Goal: Entertainment & Leisure: Consume media (video, audio)

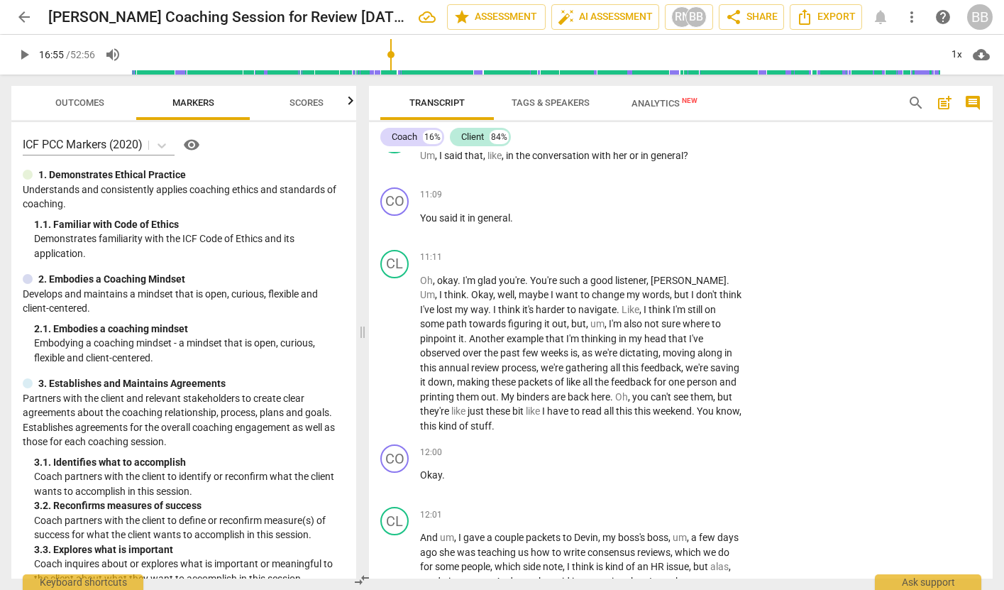
scroll to position [3048, 0]
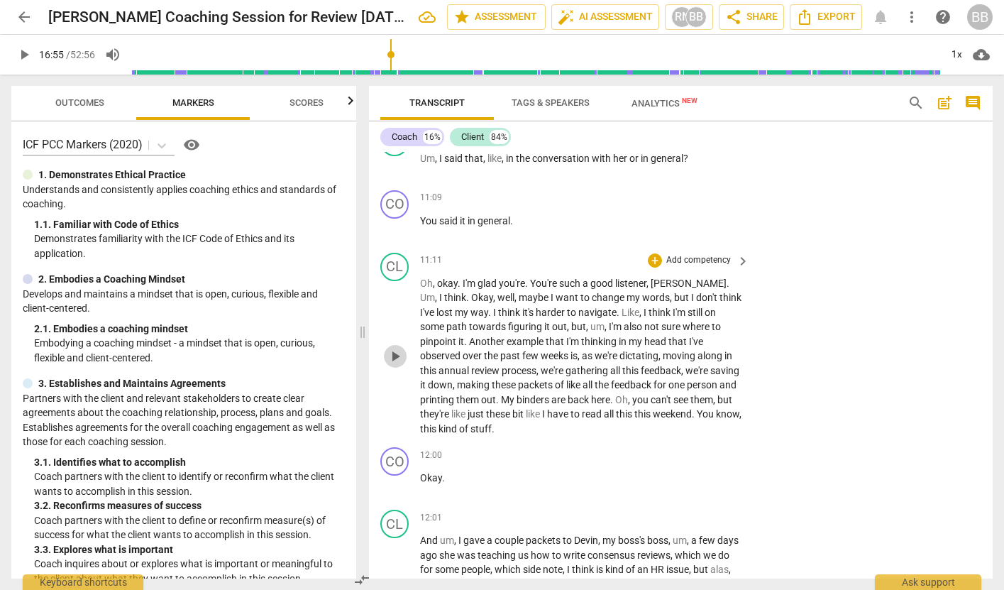
click at [395, 365] on span "play_arrow" at bounding box center [395, 356] width 17 height 17
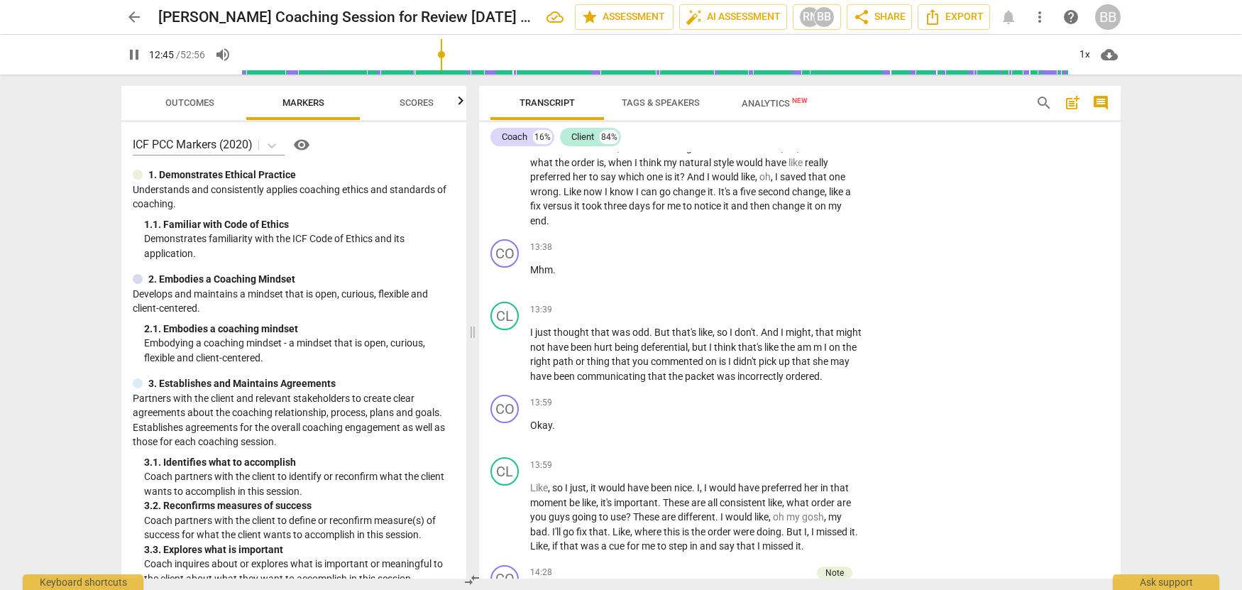
scroll to position [3625, 0]
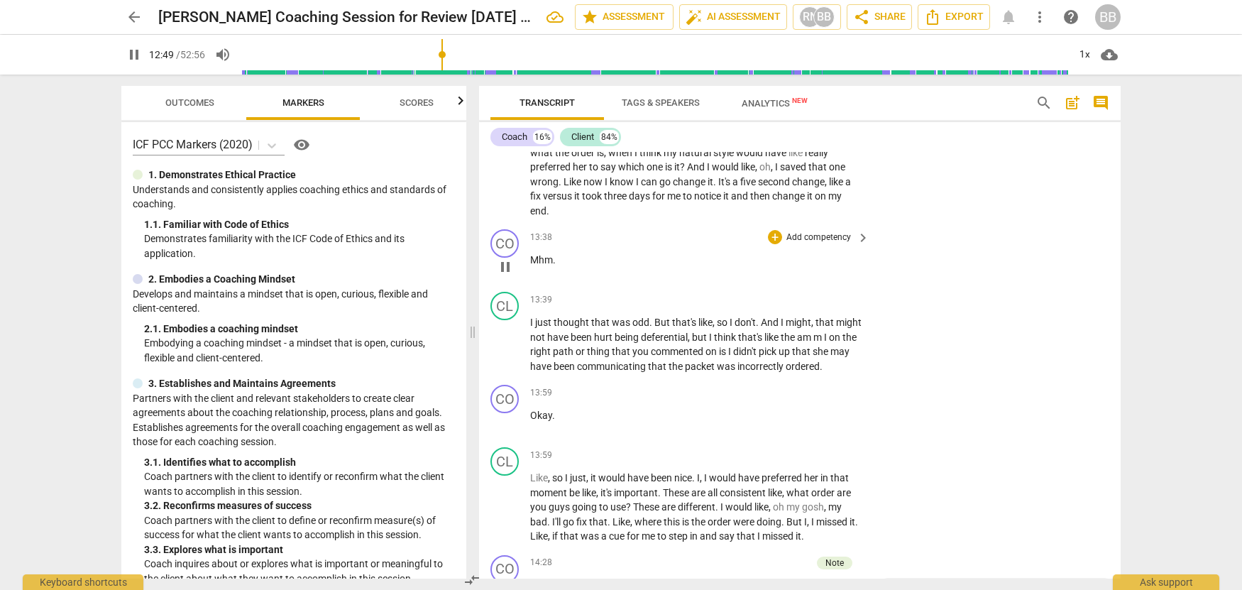
click at [513, 275] on span "pause" at bounding box center [505, 266] width 17 height 17
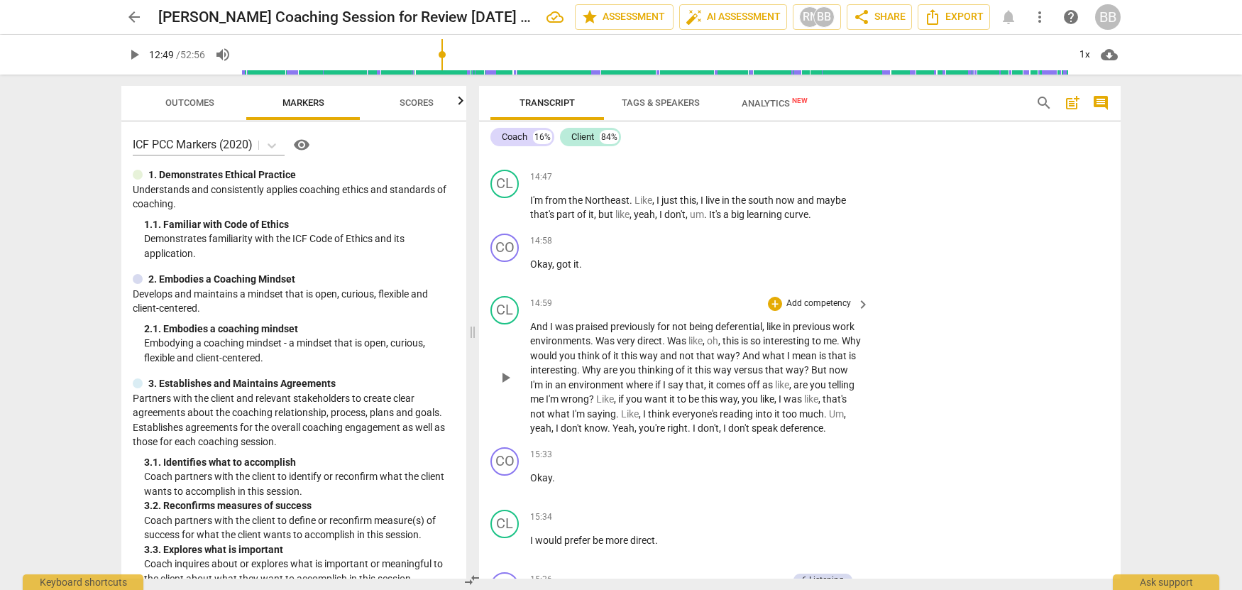
scroll to position [4334, 0]
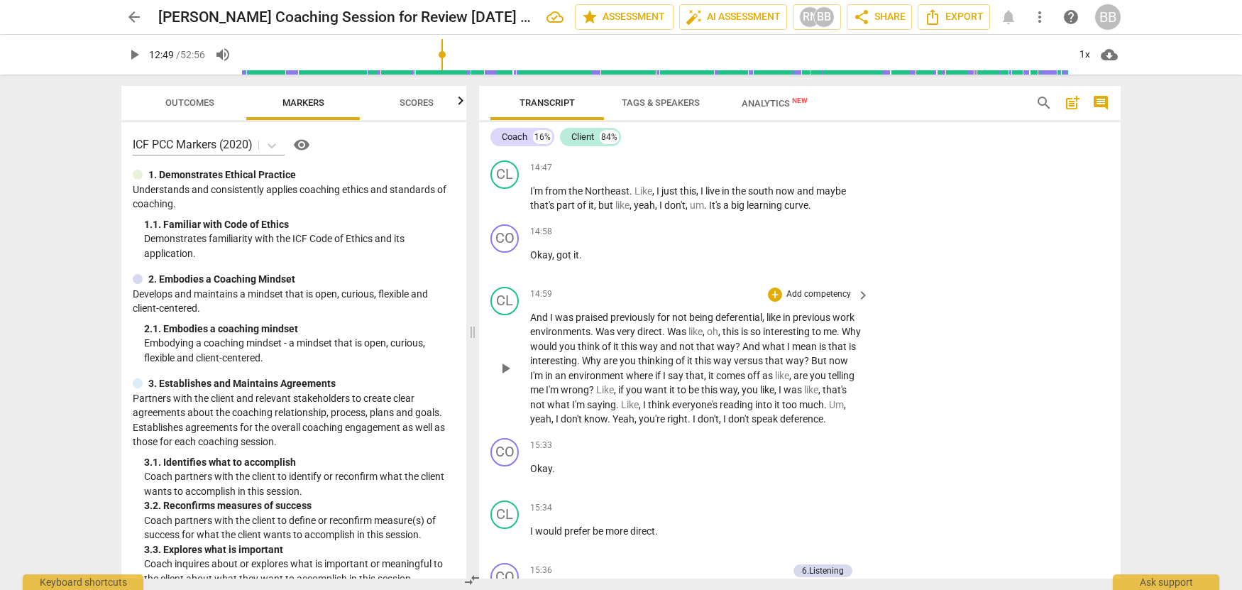
click at [507, 377] on span "play_arrow" at bounding box center [505, 368] width 17 height 17
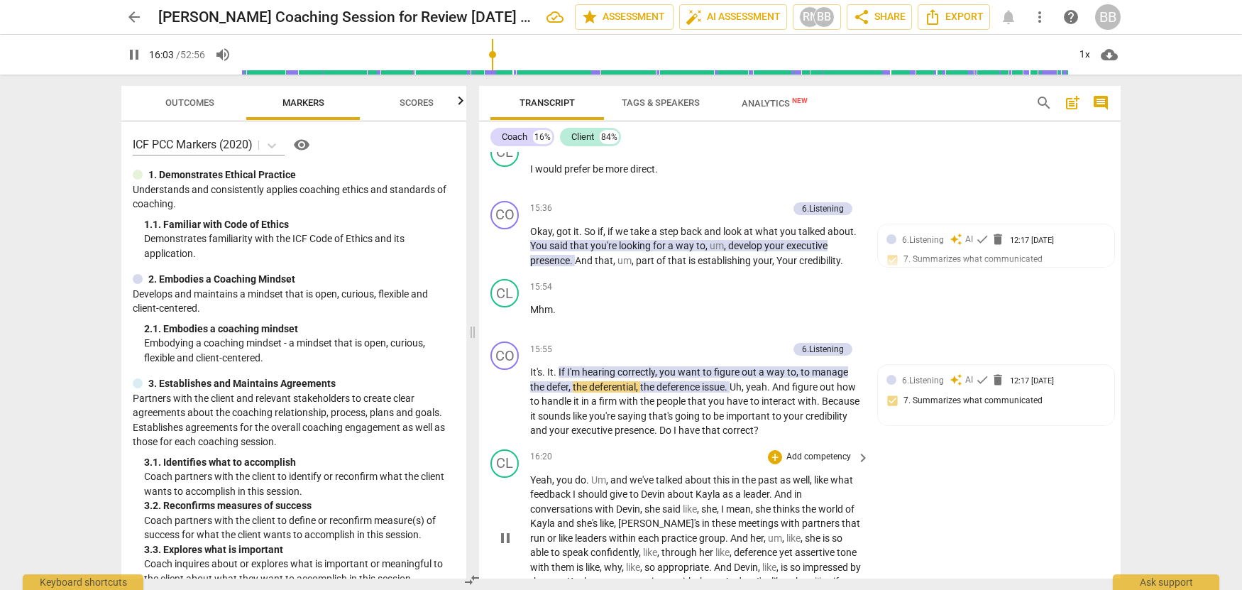
scroll to position [4714, 0]
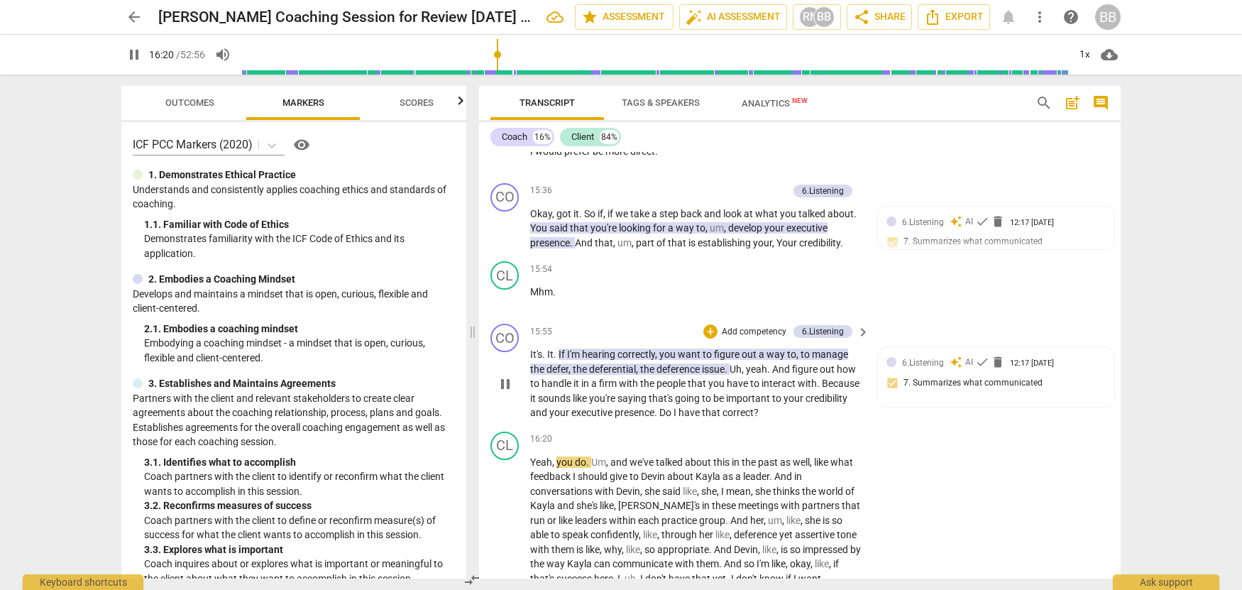
click at [504, 393] on span "pause" at bounding box center [505, 384] width 17 height 17
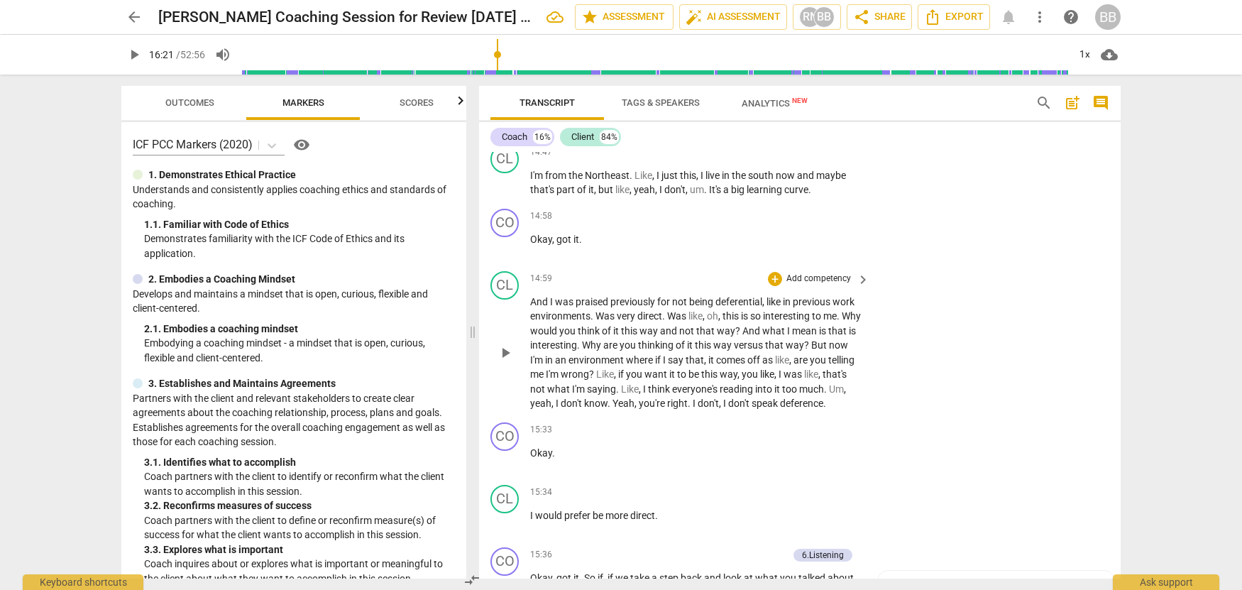
scroll to position [4347, 0]
click at [503, 194] on span "play_arrow" at bounding box center [505, 185] width 17 height 17
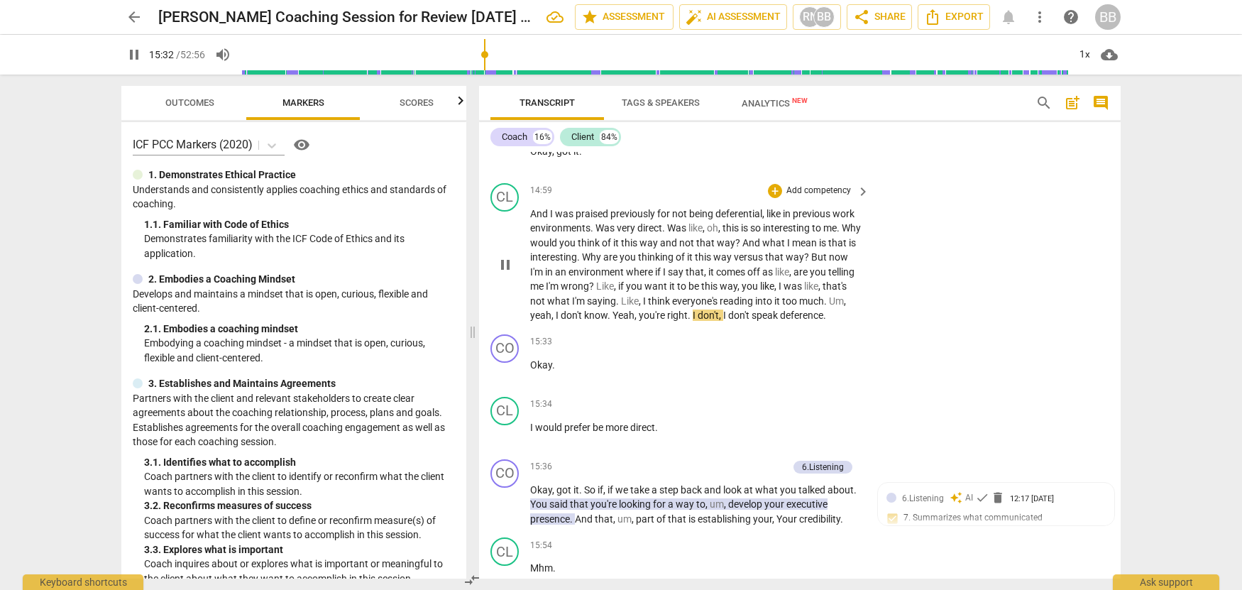
scroll to position [4455, 0]
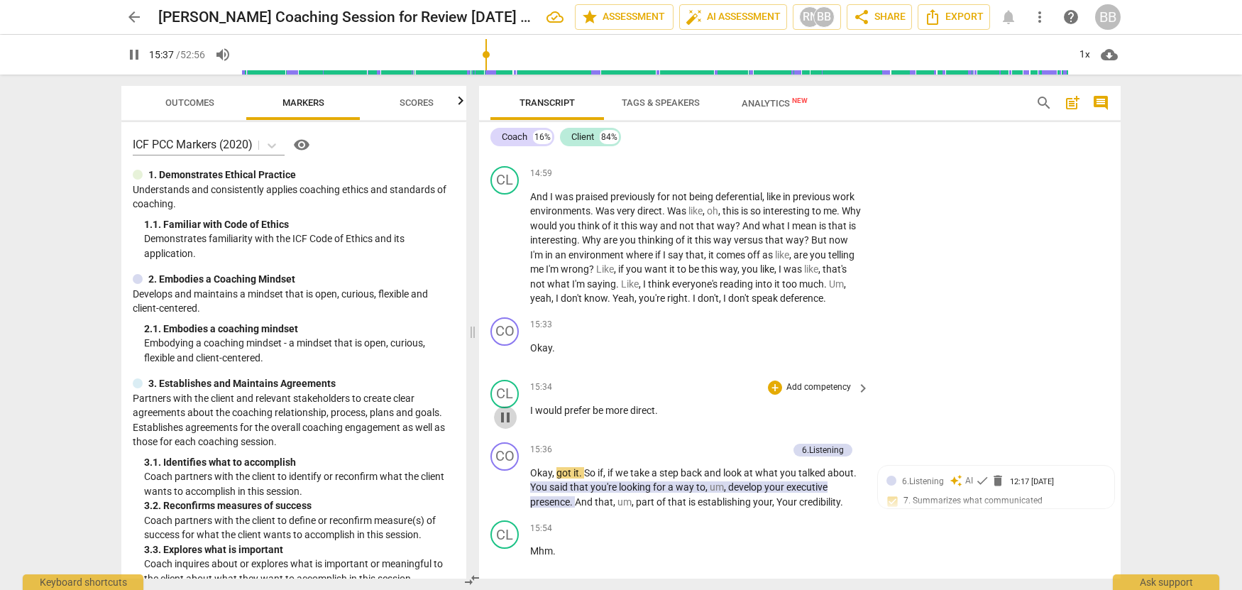
click at [505, 426] on span "pause" at bounding box center [505, 417] width 17 height 17
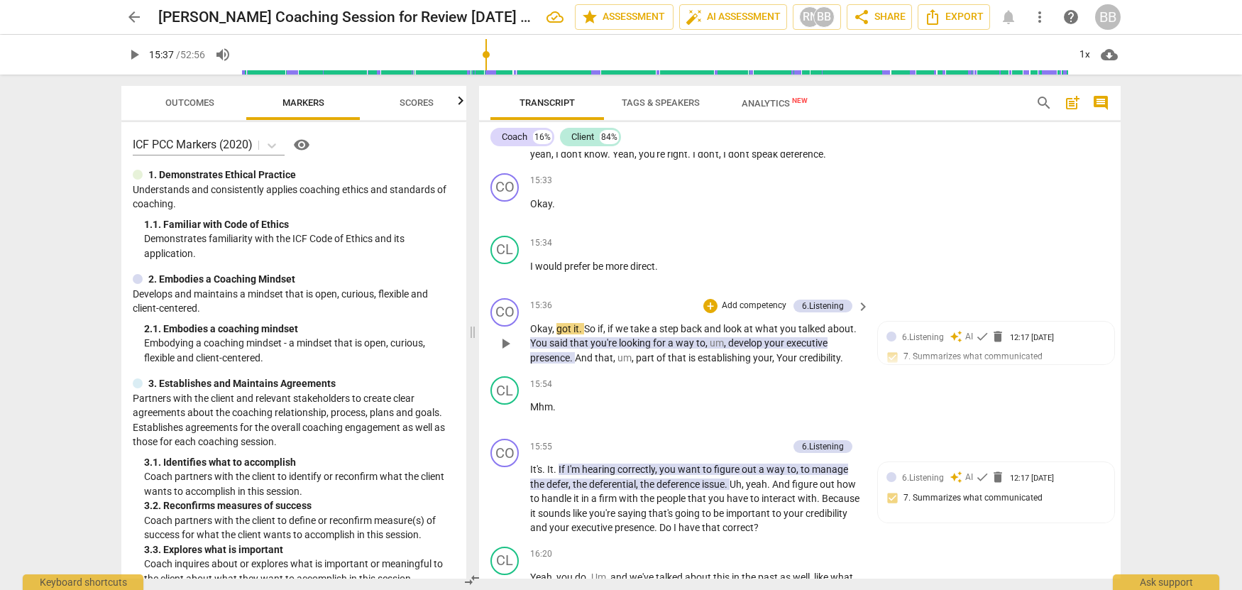
scroll to position [4604, 0]
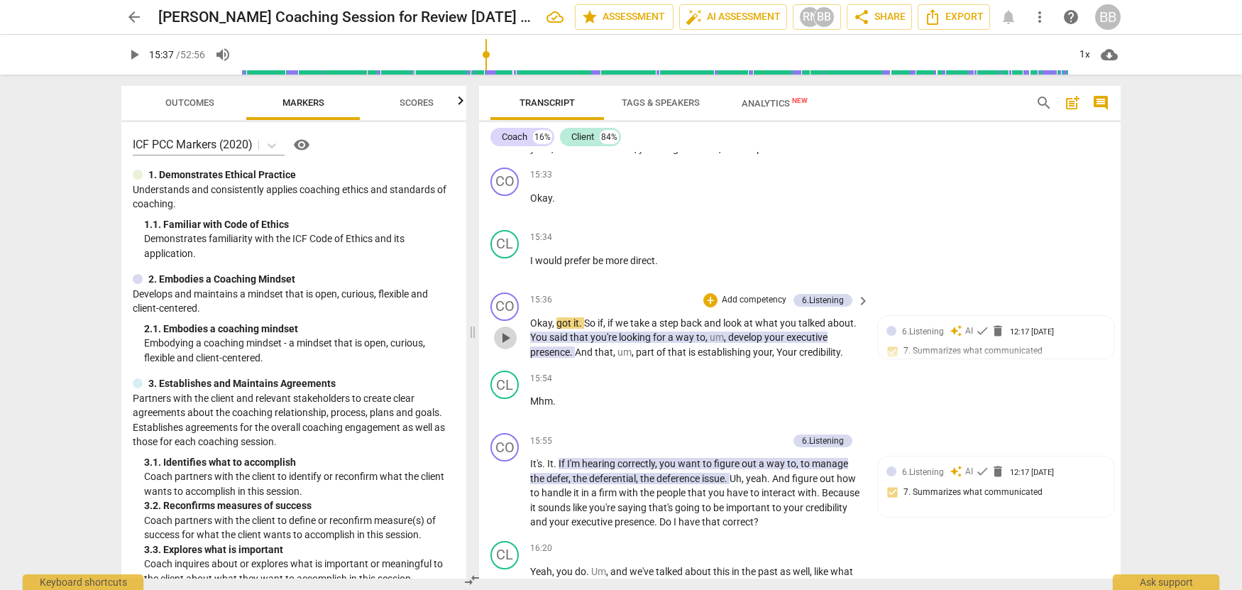
drag, startPoint x: 505, startPoint y: 380, endPoint x: 509, endPoint y: 395, distance: 14.8
click at [505, 346] on span "play_arrow" at bounding box center [505, 337] width 17 height 17
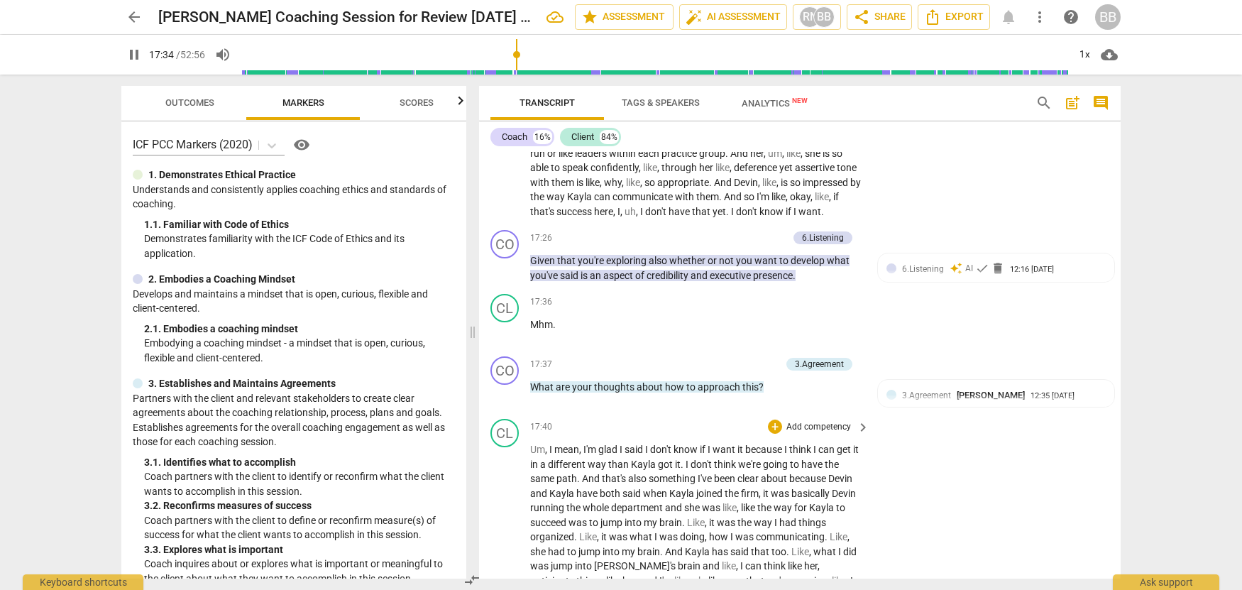
scroll to position [5084, 0]
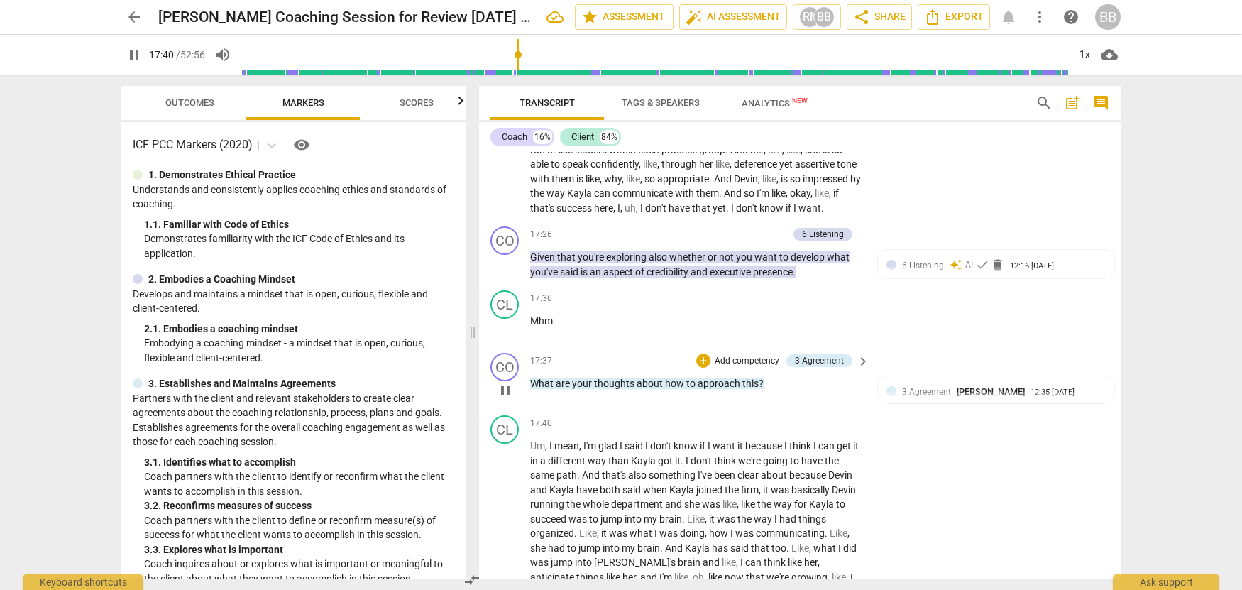
click at [500, 399] on span "pause" at bounding box center [505, 390] width 17 height 17
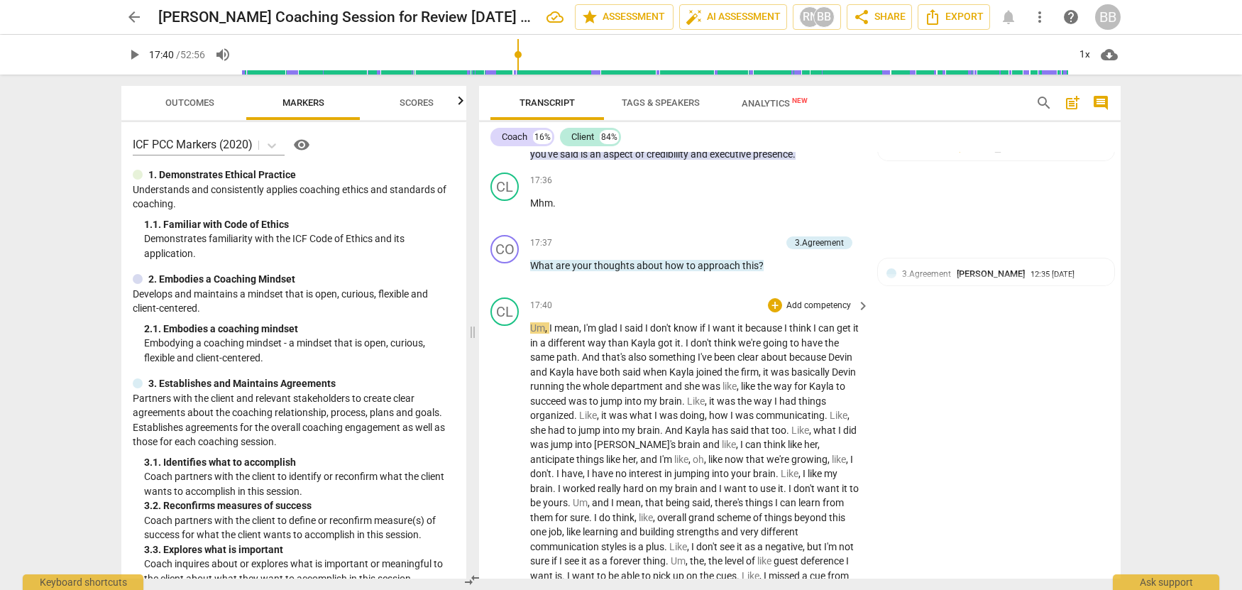
scroll to position [5221, 0]
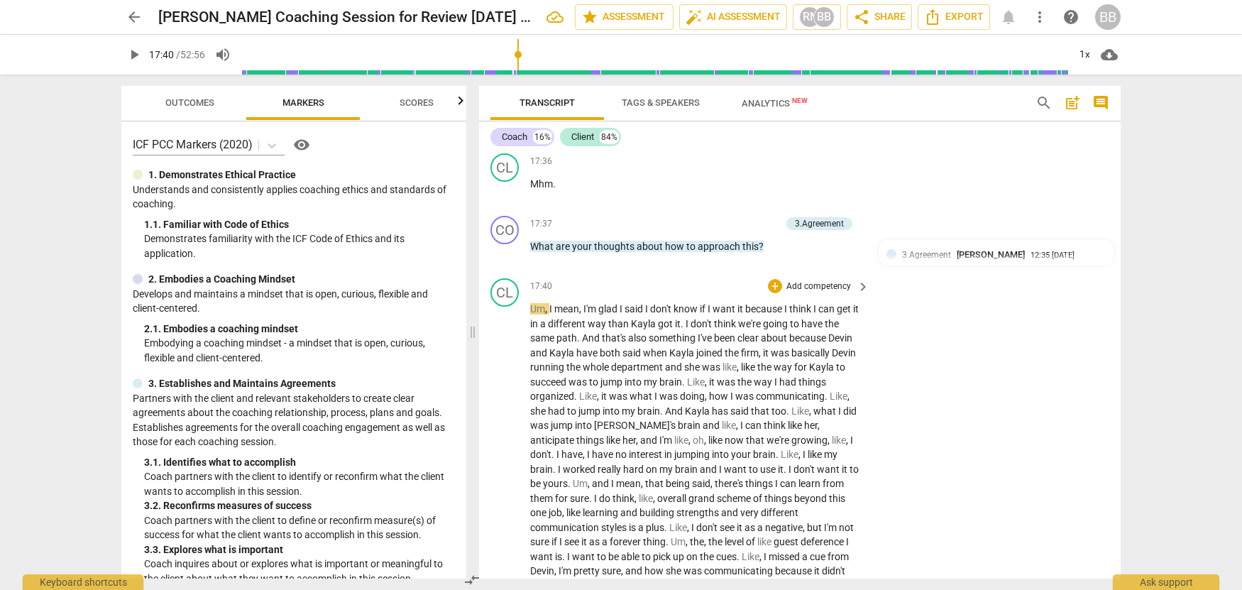
click at [505, 262] on span "play_arrow" at bounding box center [505, 253] width 17 height 17
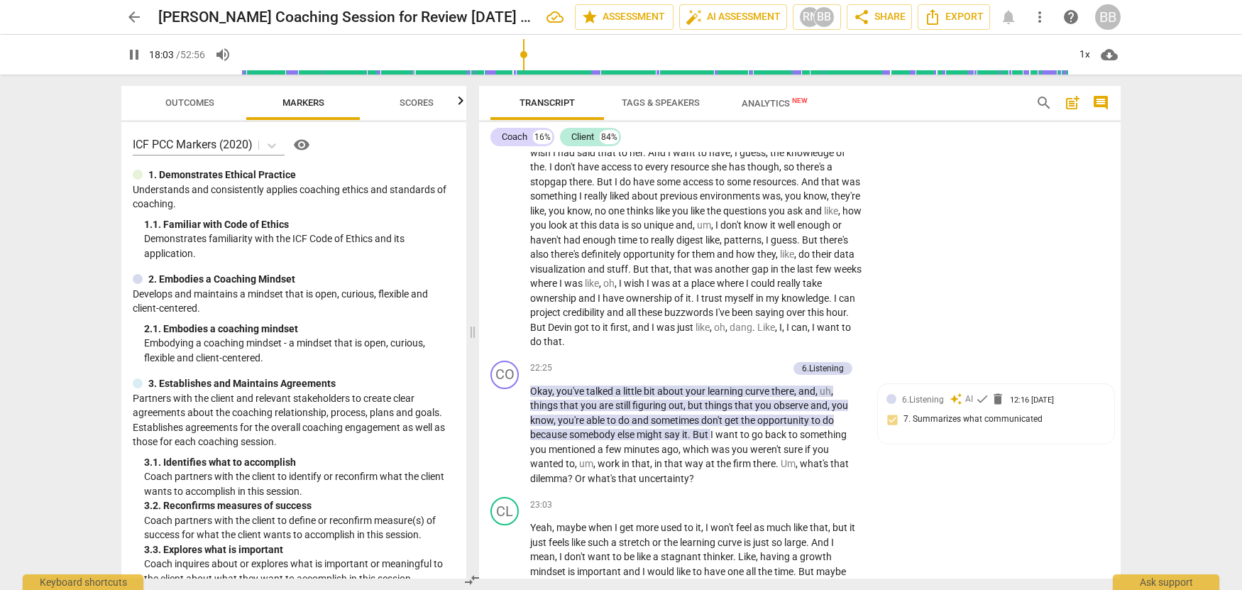
scroll to position [6090, 0]
click at [505, 444] on span "pause" at bounding box center [505, 435] width 17 height 17
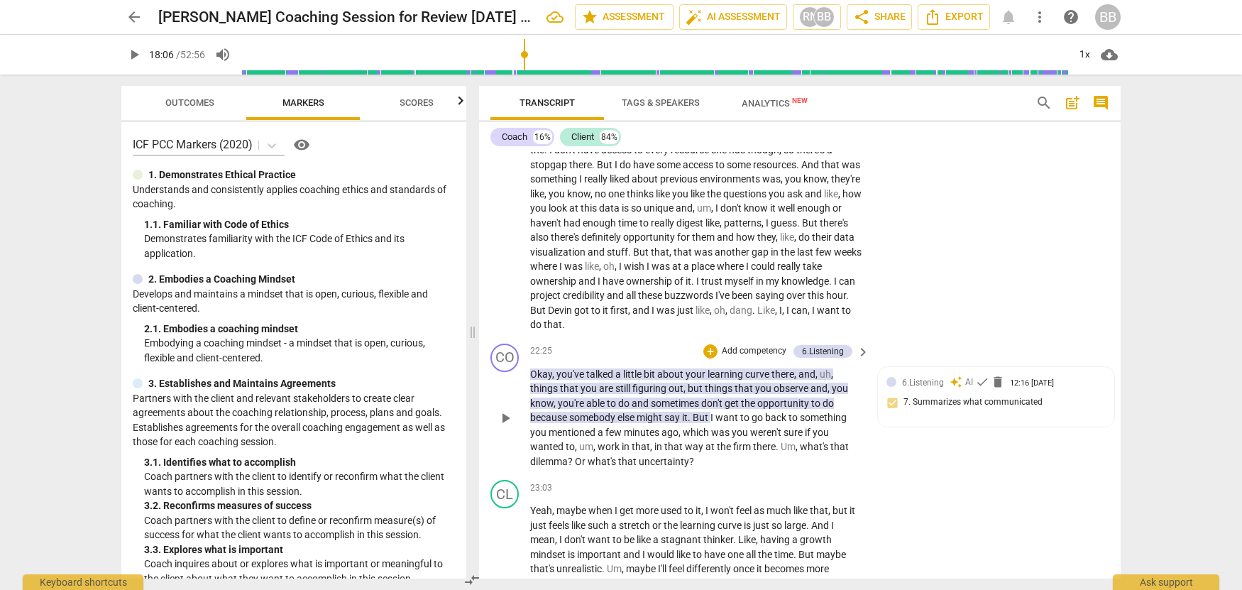
scroll to position [6104, 0]
click at [505, 430] on span "play_arrow" at bounding box center [505, 421] width 17 height 17
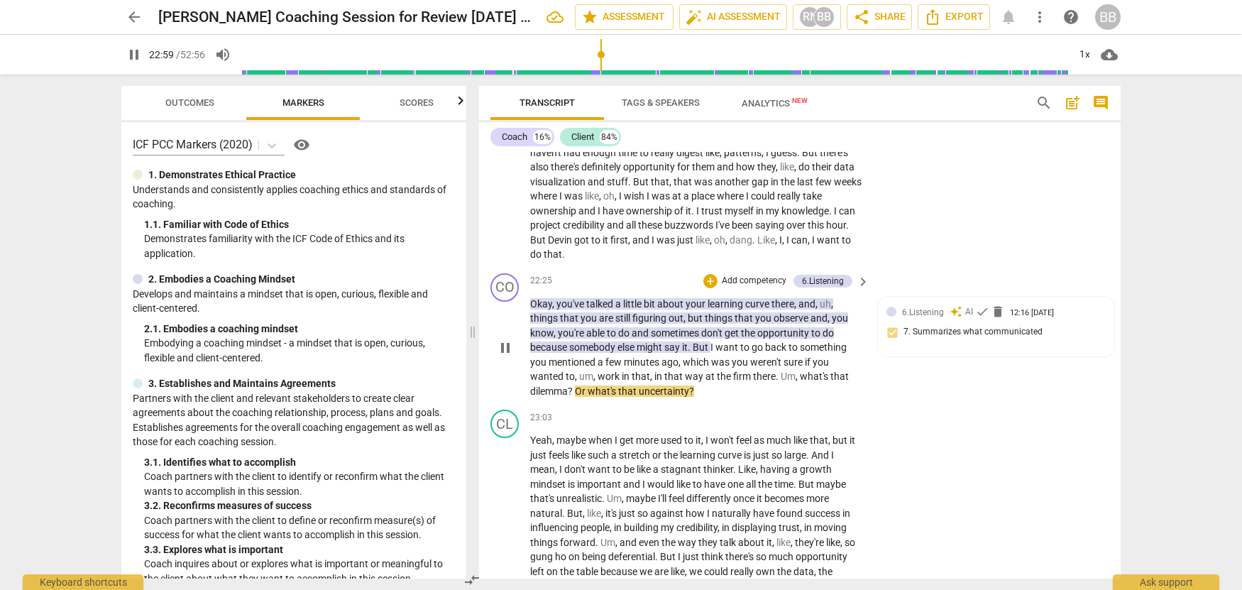
scroll to position [6176, 0]
click at [505, 358] on span "pause" at bounding box center [505, 349] width 17 height 17
drag, startPoint x: 508, startPoint y: 390, endPoint x: 507, endPoint y: 403, distance: 13.5
click at [508, 358] on span "play_arrow" at bounding box center [505, 349] width 17 height 17
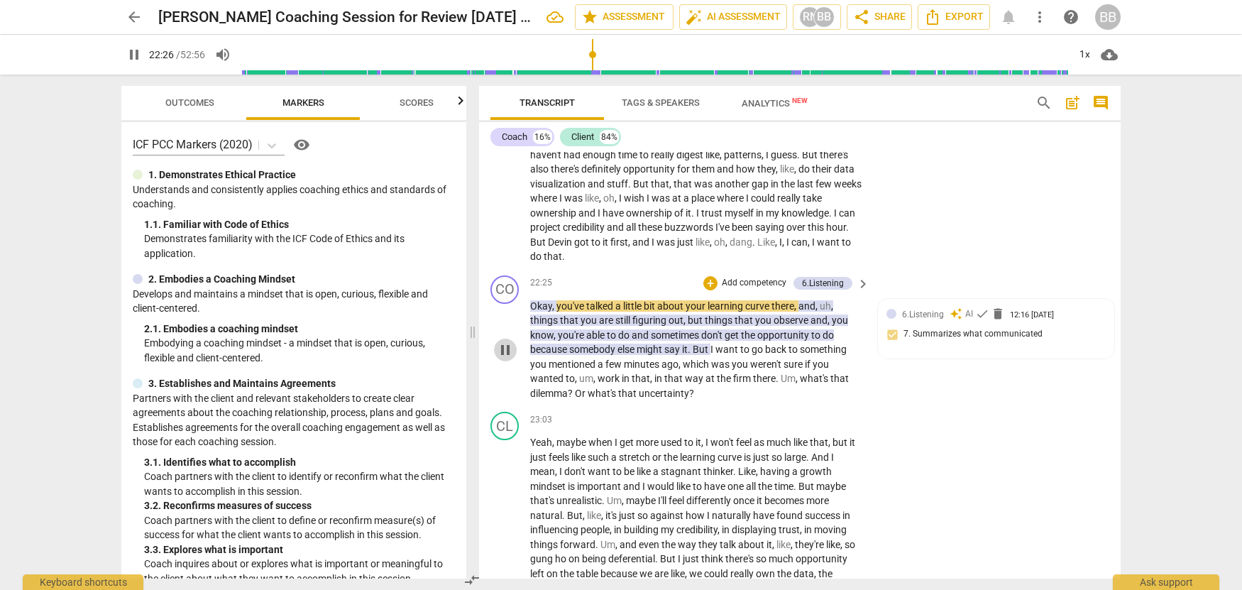
click at [504, 358] on span "pause" at bounding box center [505, 349] width 17 height 17
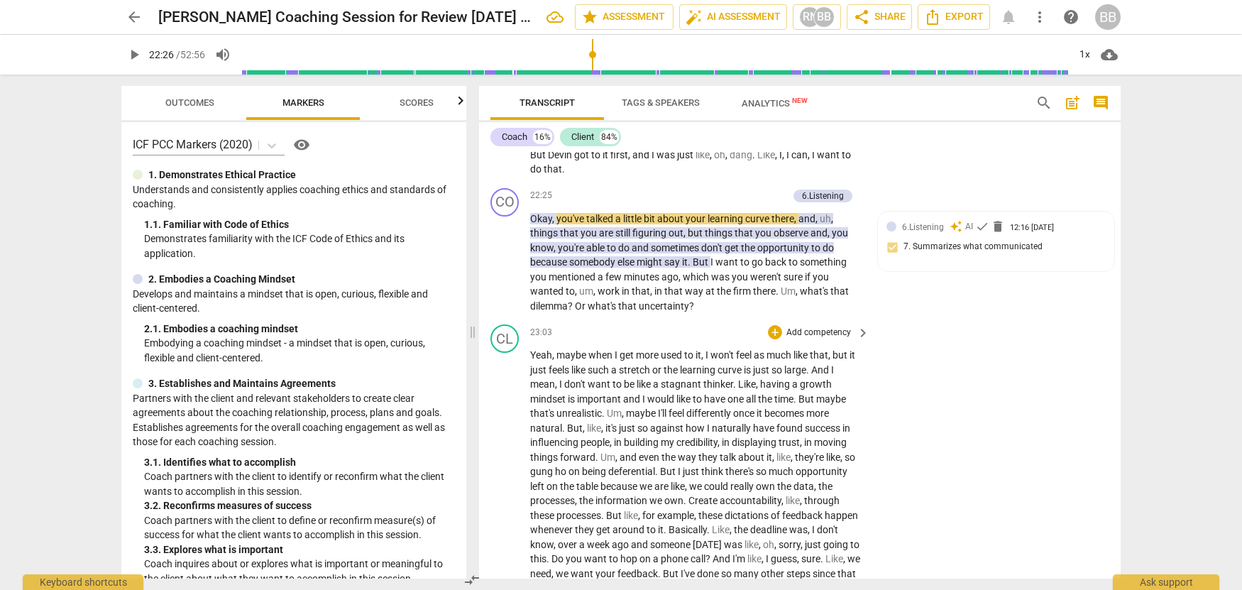
scroll to position [6258, 0]
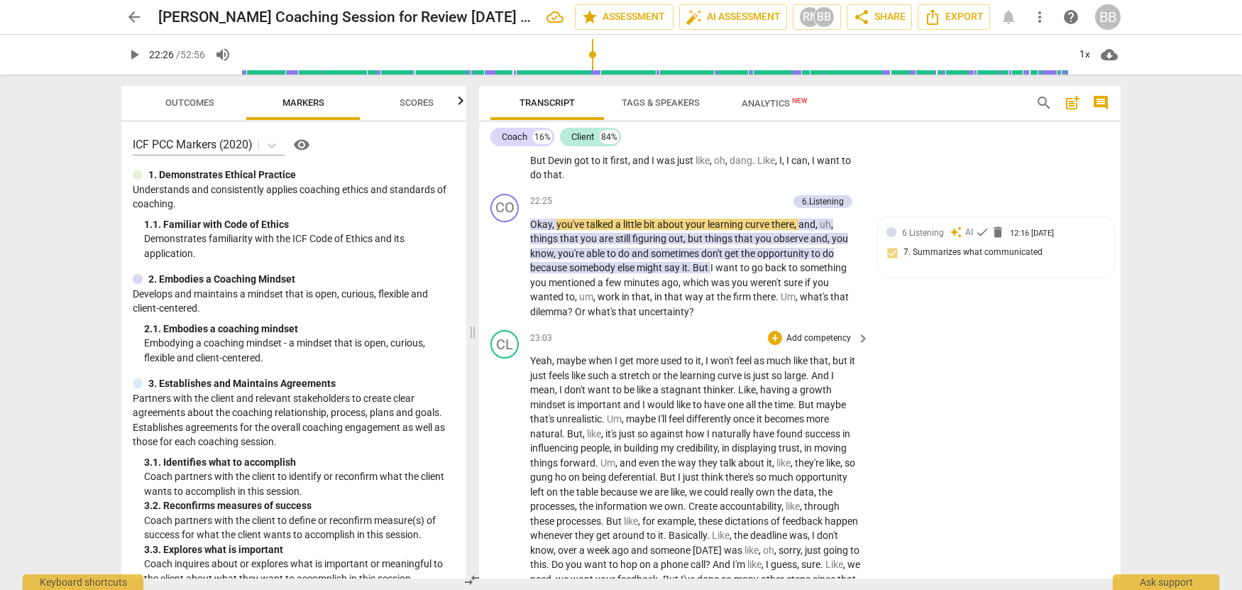
click at [504, 462] on div "play_arrow pause" at bounding box center [512, 601] width 36 height 486
click at [611, 325] on div "CO play_arrow pause 22:25 + Add competency 6.Listening keyboard_arrow_right Oka…" at bounding box center [800, 256] width 642 height 137
drag, startPoint x: 603, startPoint y: 356, endPoint x: 592, endPoint y: 356, distance: 10.7
click at [602, 317] on span "what's" at bounding box center [603, 311] width 31 height 11
click at [592, 317] on span "what's" at bounding box center [603, 311] width 31 height 11
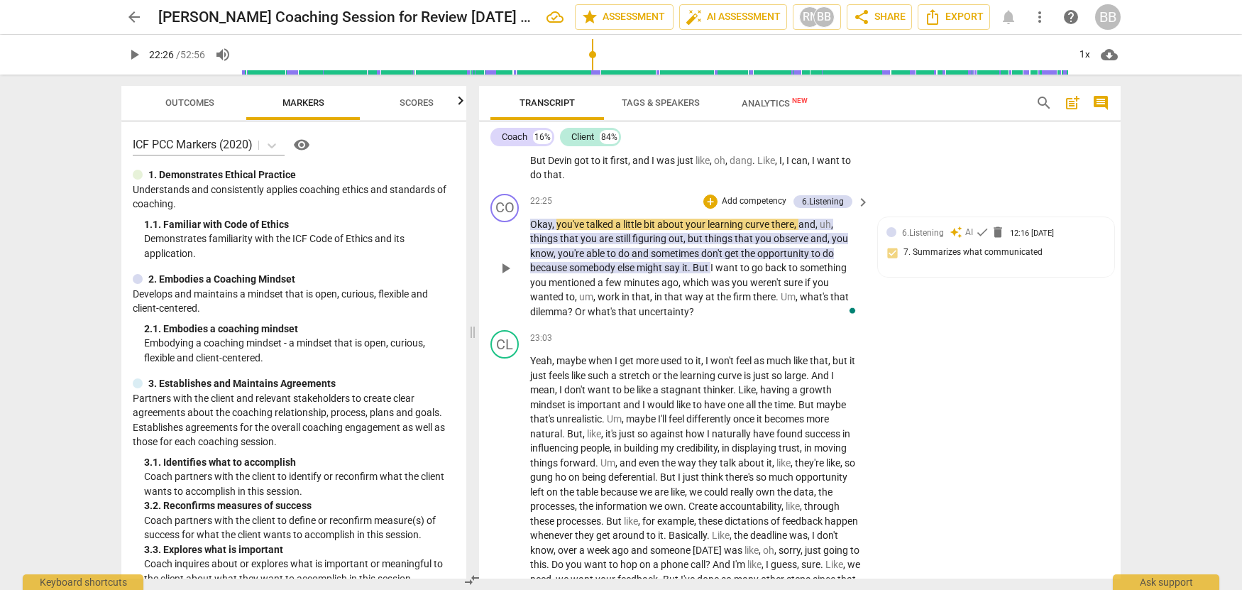
click at [592, 317] on span "what's" at bounding box center [603, 311] width 31 height 11
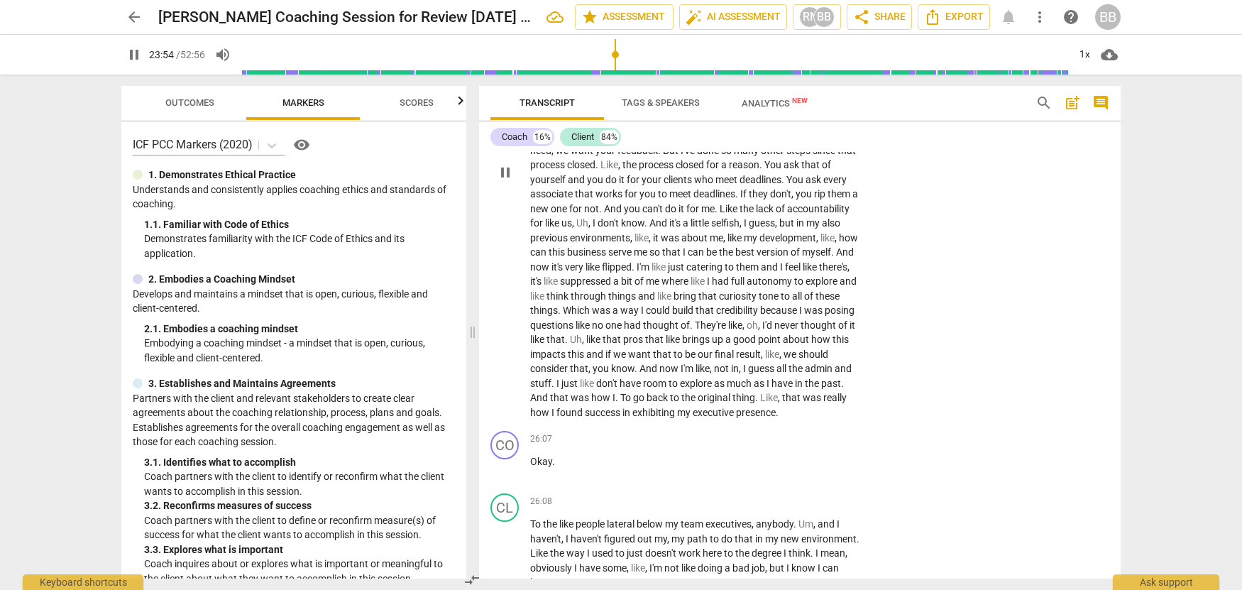
scroll to position [6691, 0]
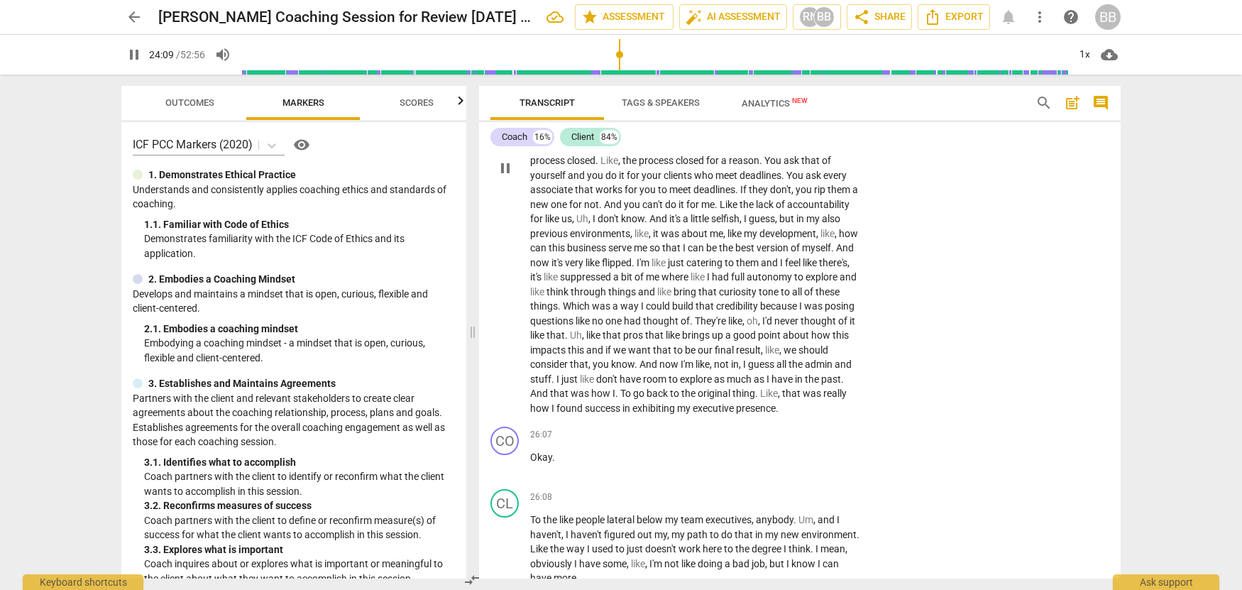
click at [620, 399] on span "." at bounding box center [617, 393] width 5 height 11
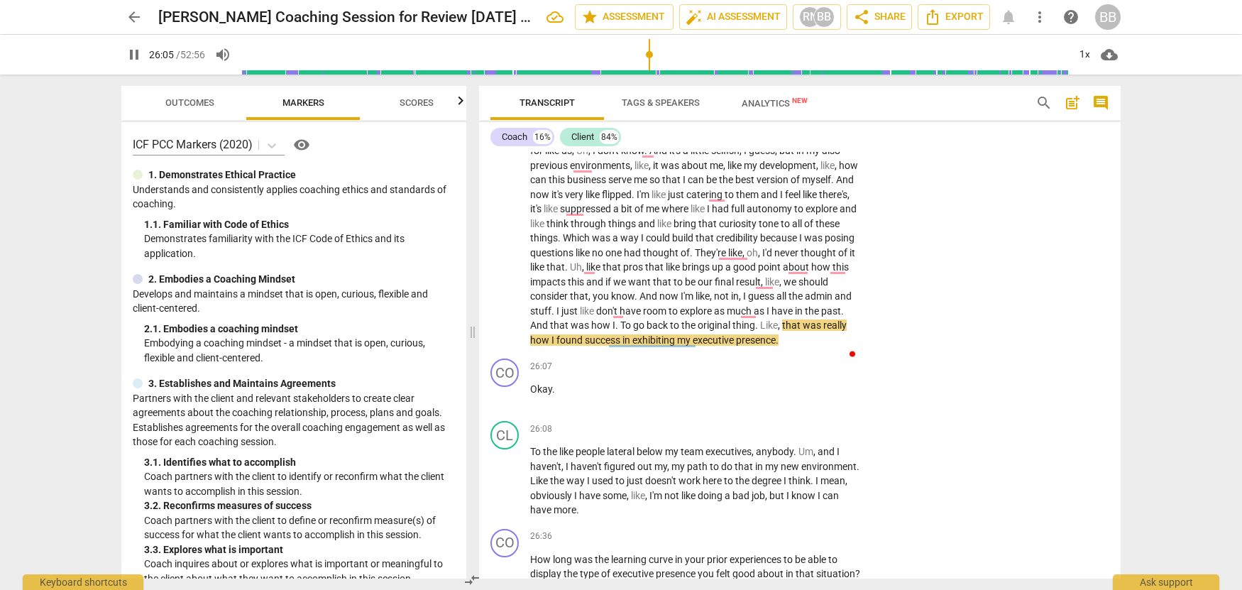
scroll to position [6756, 0]
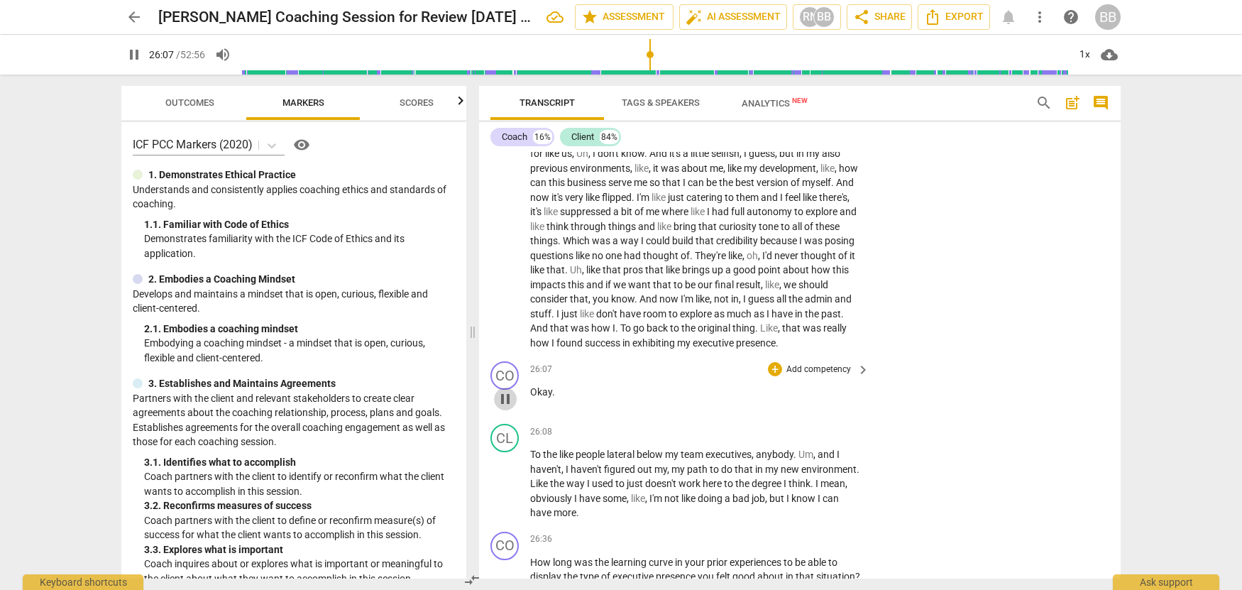
click at [505, 407] on span "pause" at bounding box center [505, 398] width 17 height 17
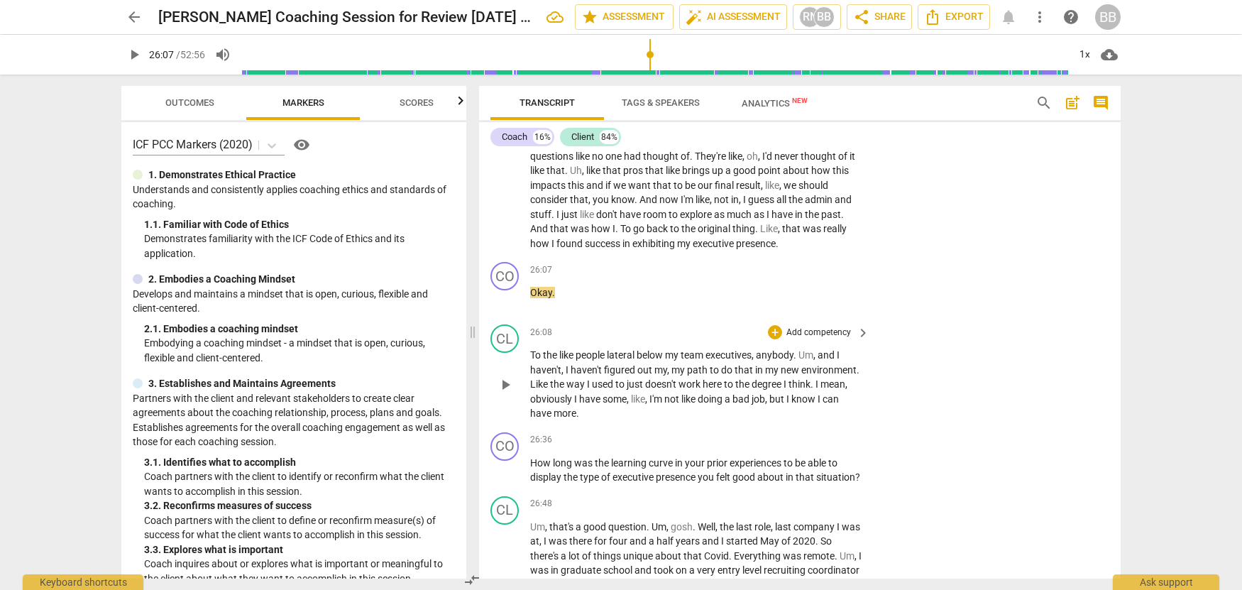
scroll to position [6858, 0]
click at [509, 390] on span "play_arrow" at bounding box center [505, 381] width 17 height 17
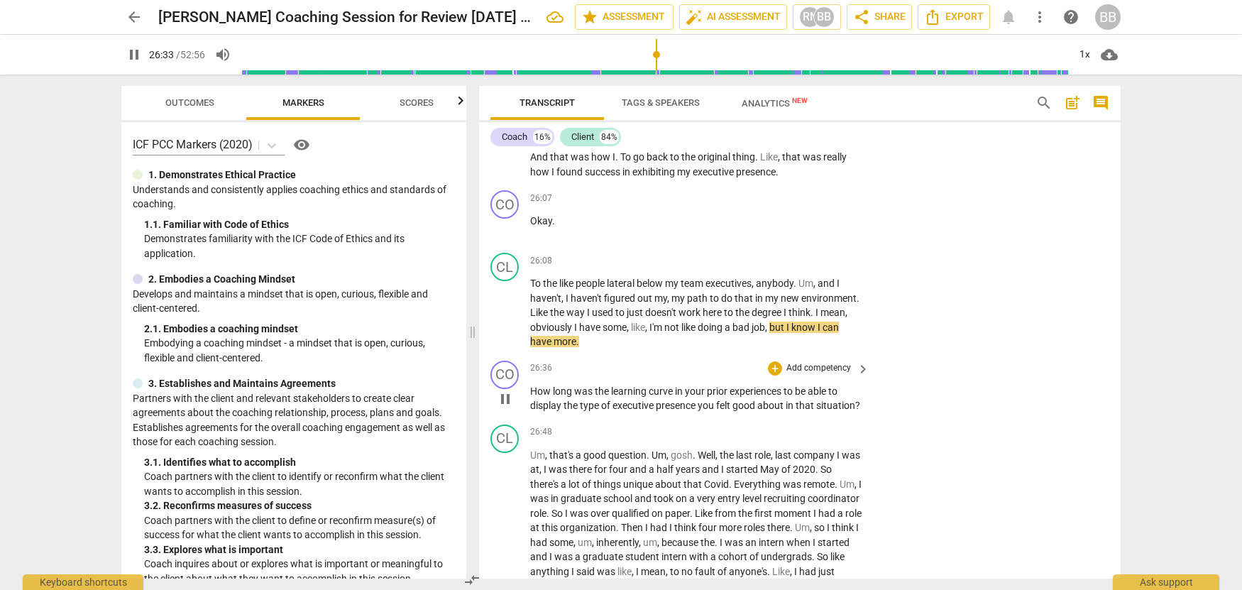
scroll to position [6939, 0]
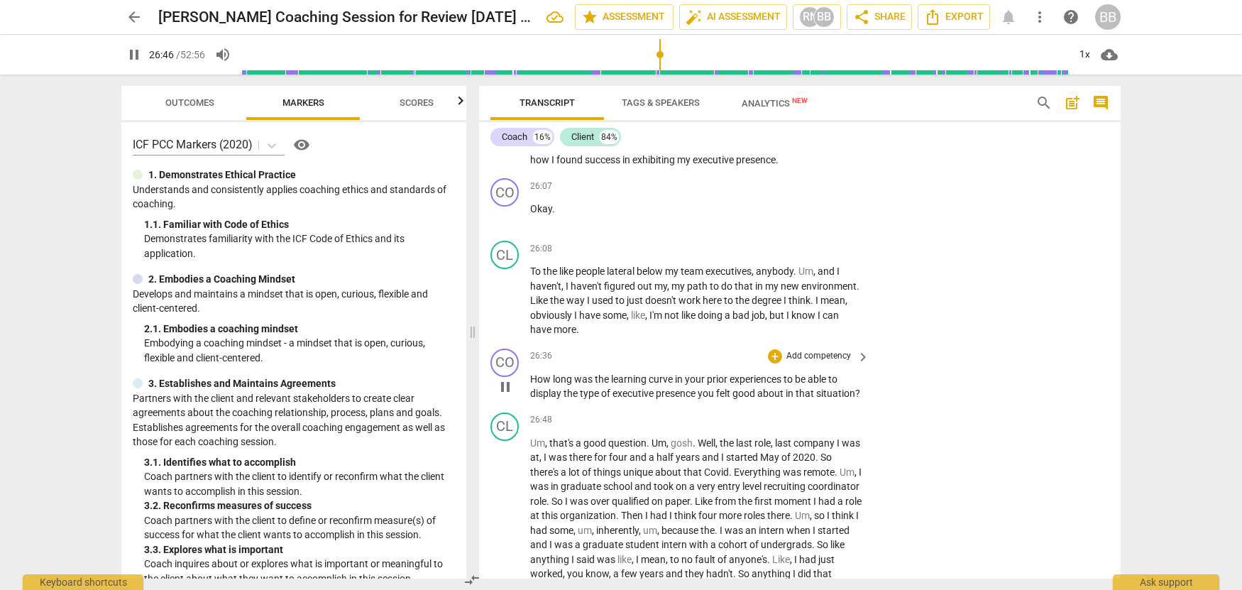
click at [508, 395] on span "pause" at bounding box center [505, 386] width 17 height 17
click at [508, 395] on span "play_arrow" at bounding box center [505, 386] width 17 height 17
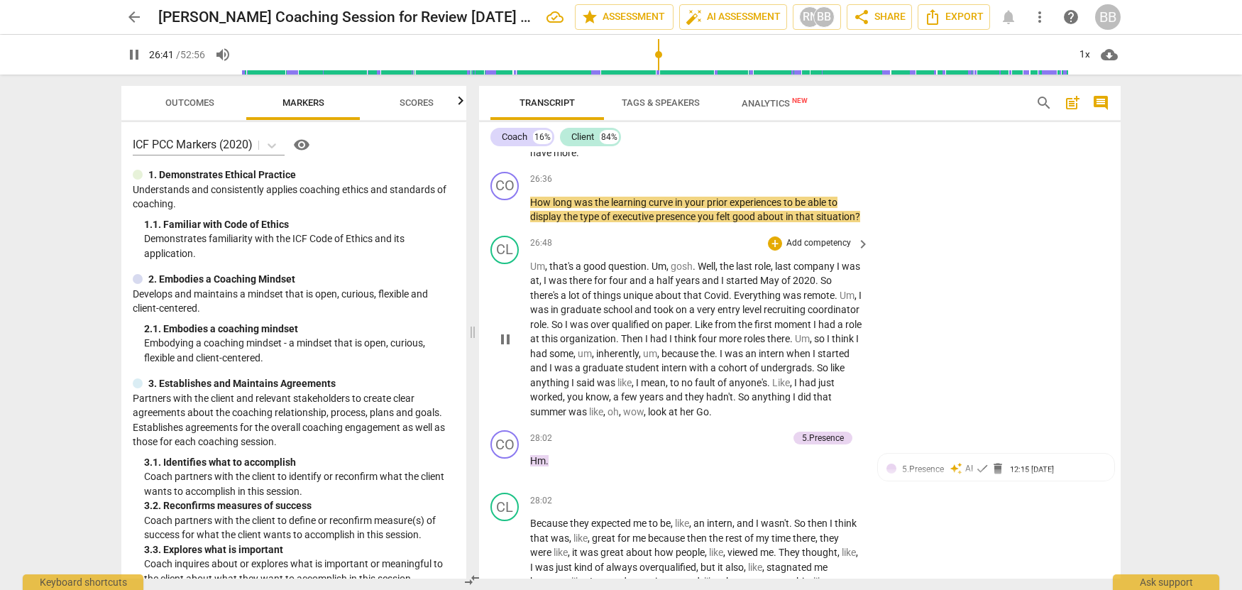
scroll to position [7128, 0]
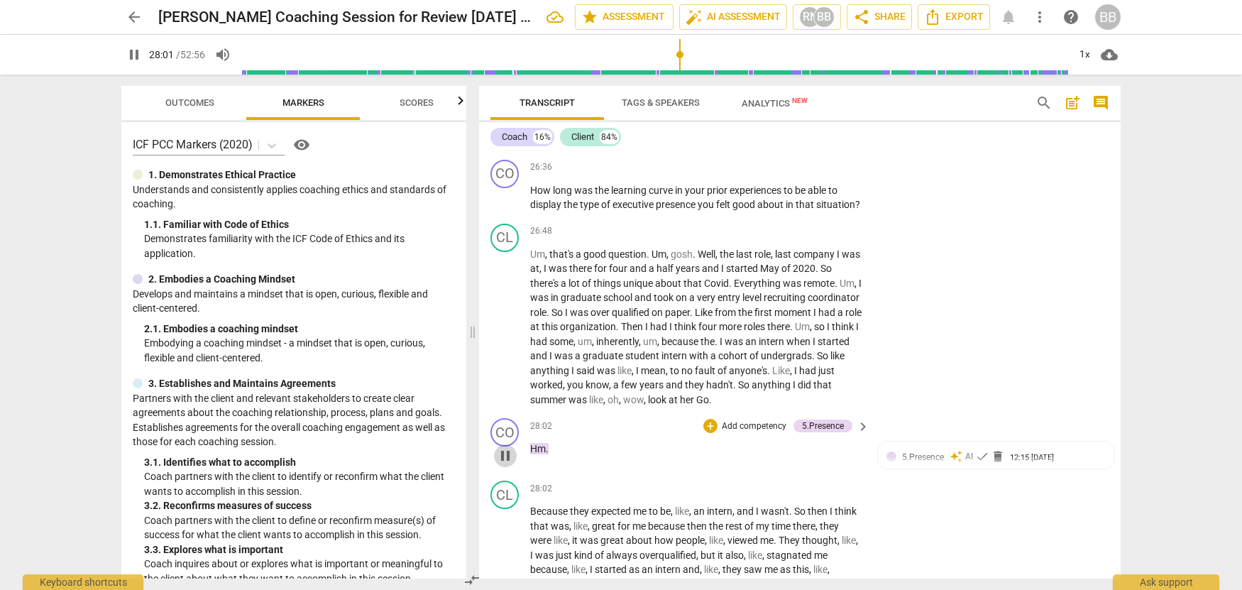
click at [507, 464] on span "pause" at bounding box center [505, 455] width 17 height 17
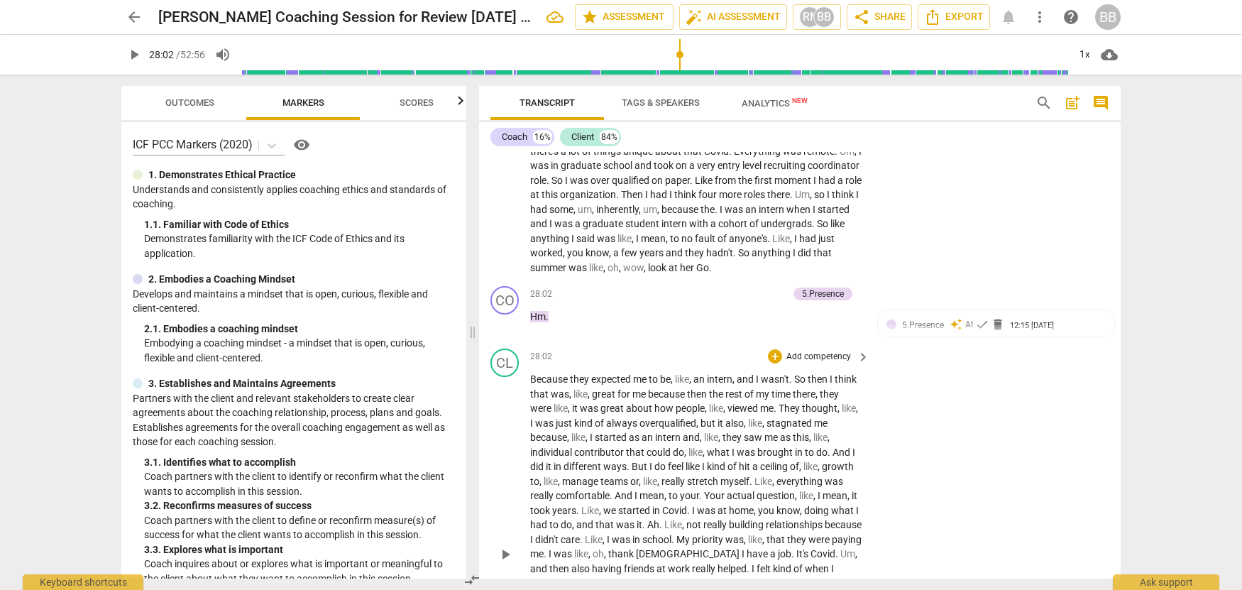
scroll to position [7261, 0]
click at [510, 511] on div "play_arrow pause" at bounding box center [512, 553] width 36 height 355
drag, startPoint x: 608, startPoint y: 514, endPoint x: 596, endPoint y: 508, distance: 13.3
click at [567, 442] on span "because" at bounding box center [548, 436] width 37 height 11
click at [531, 384] on span "Because" at bounding box center [550, 378] width 40 height 11
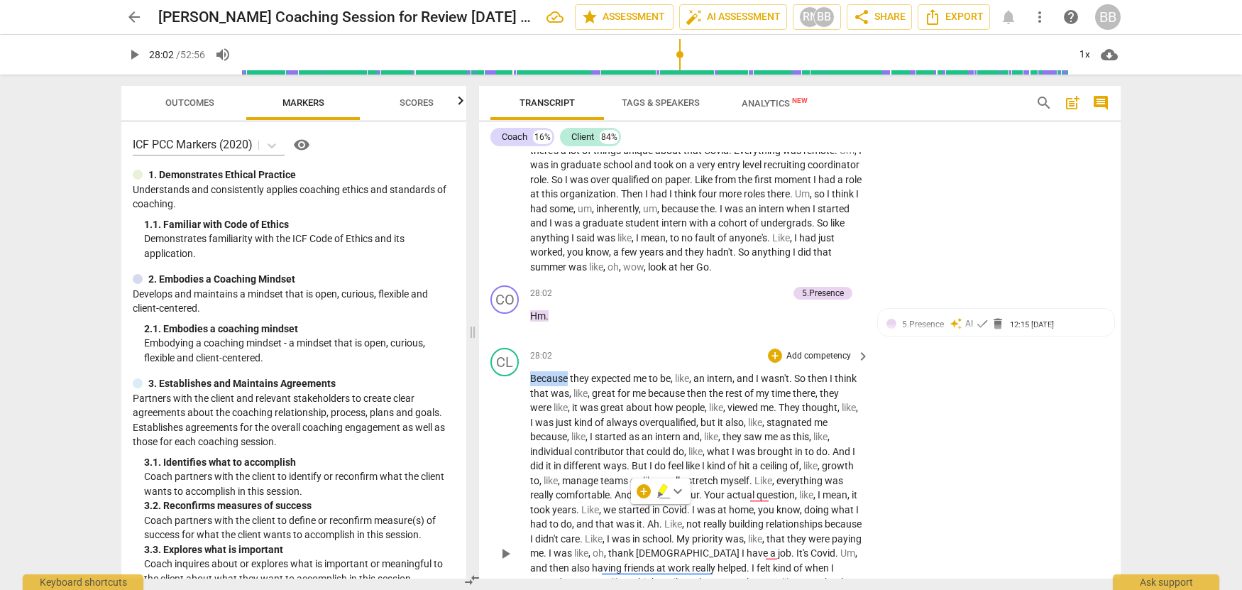
click at [531, 384] on span "Because" at bounding box center [550, 378] width 40 height 11
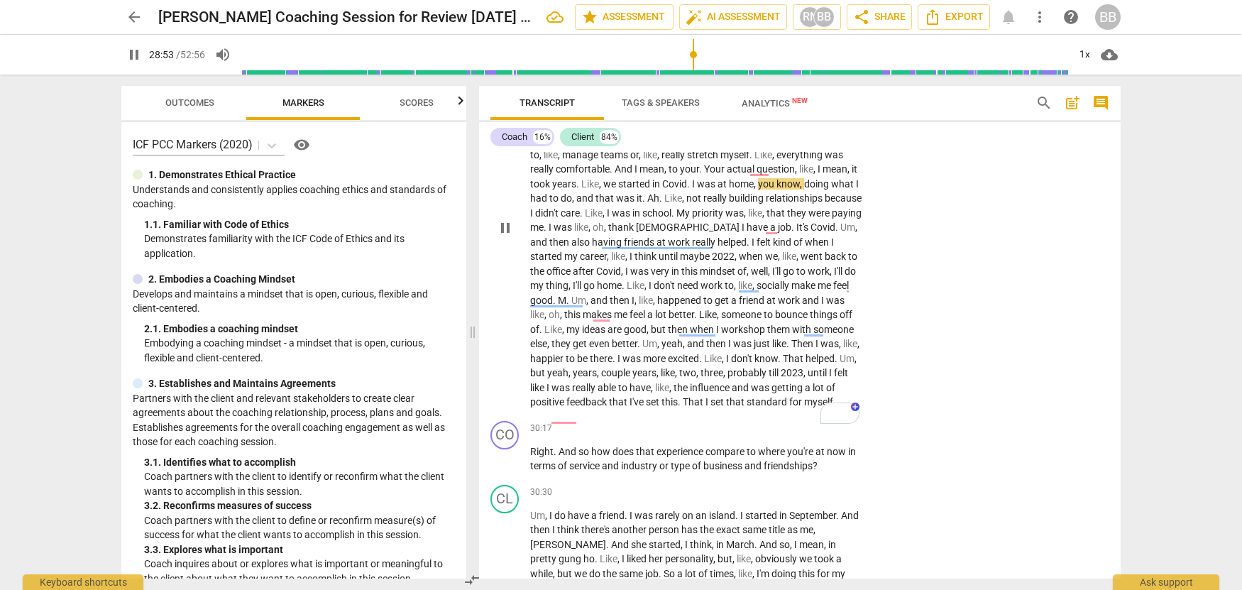
scroll to position [7584, 0]
click at [573, 439] on div "30:17 + Add competency keyboard_arrow_right" at bounding box center [700, 432] width 341 height 16
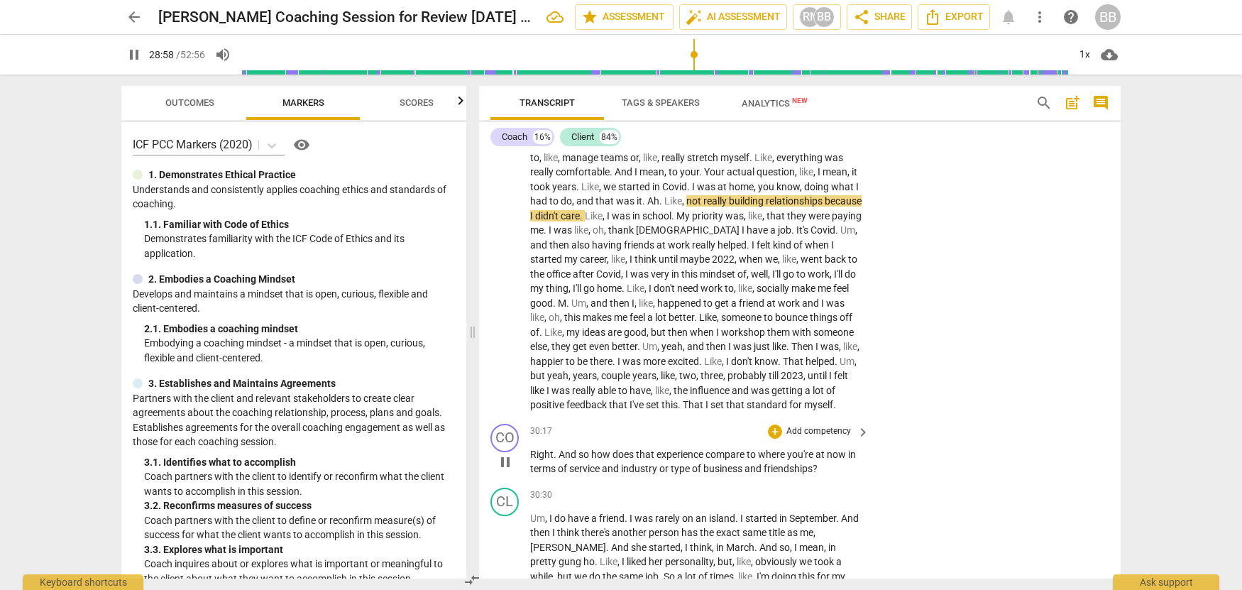
click at [501, 471] on span "pause" at bounding box center [505, 462] width 17 height 17
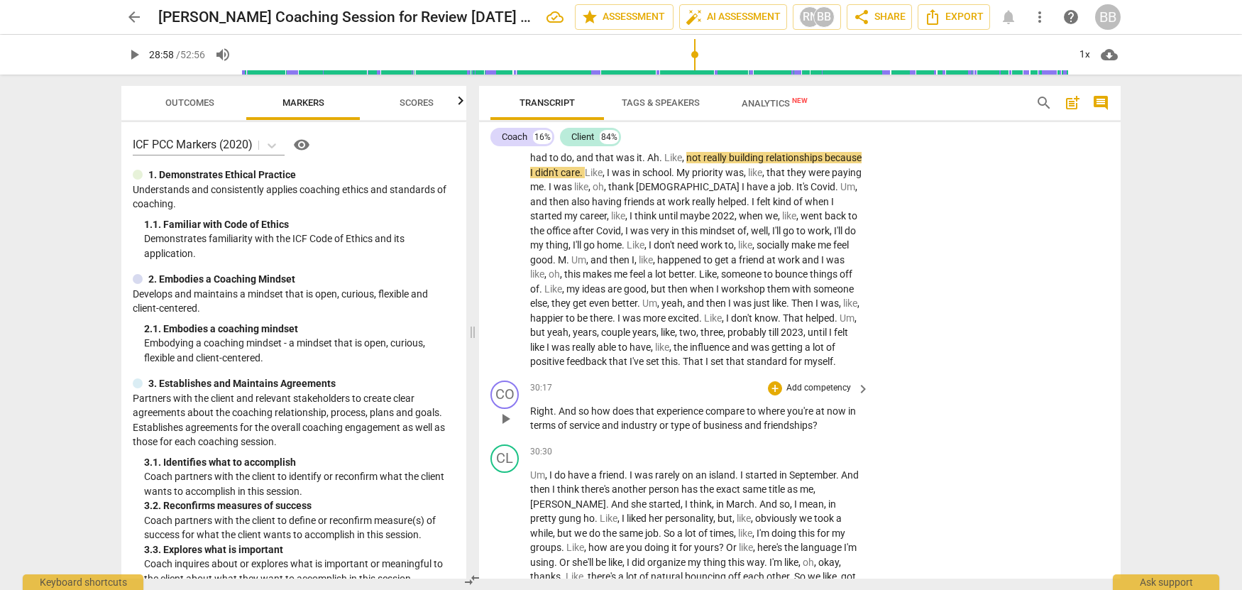
scroll to position [7633, 0]
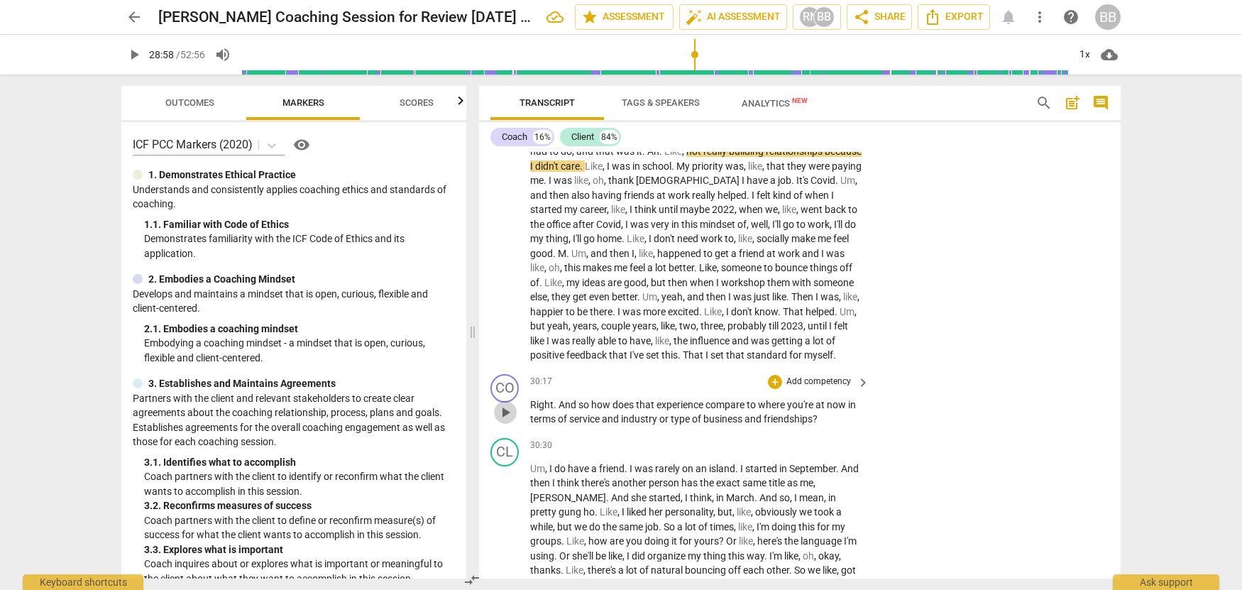
click at [508, 421] on span "play_arrow" at bounding box center [505, 412] width 17 height 17
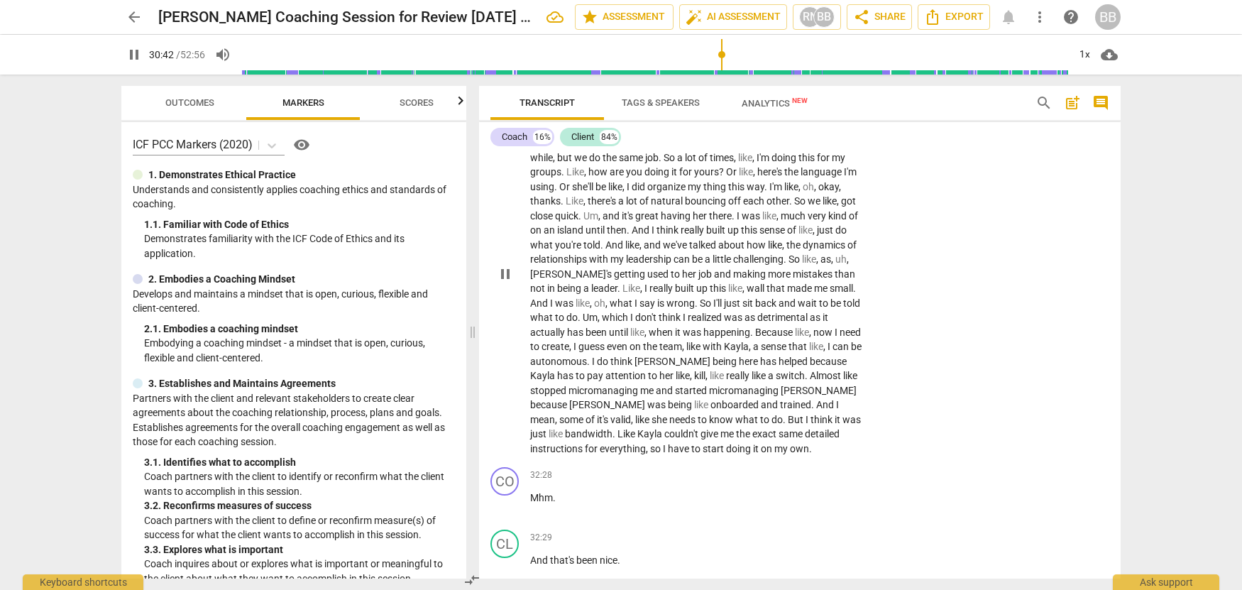
scroll to position [8002, 0]
click at [506, 283] on span "pause" at bounding box center [505, 274] width 17 height 17
type input "1844"
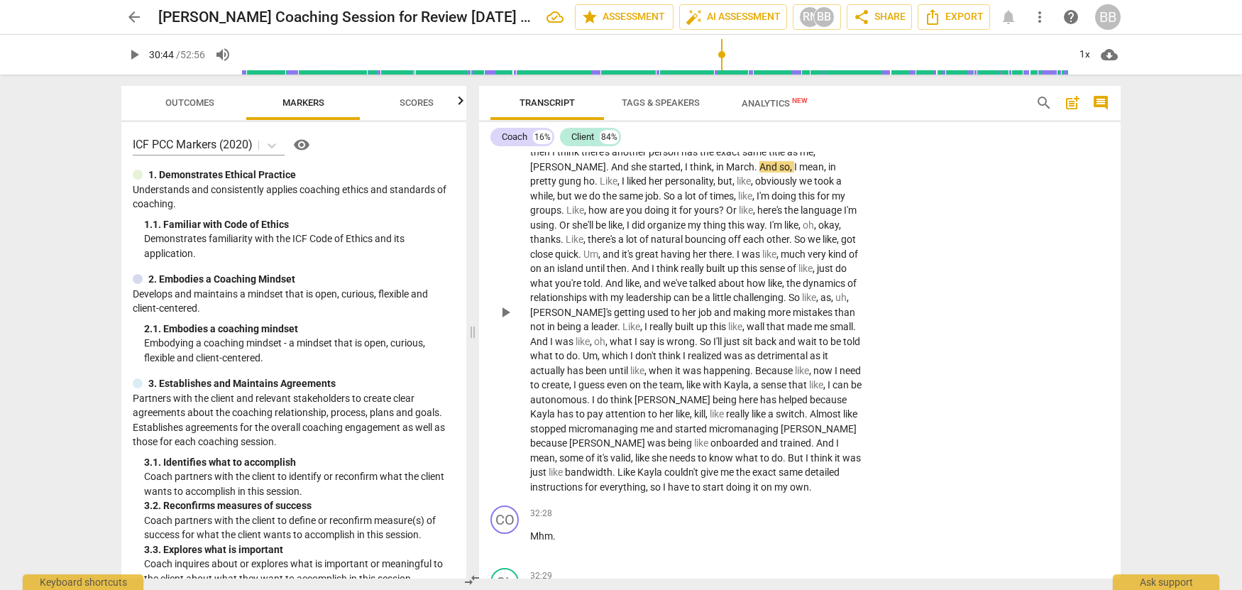
scroll to position [7968, 0]
